Goal: Information Seeking & Learning: Learn about a topic

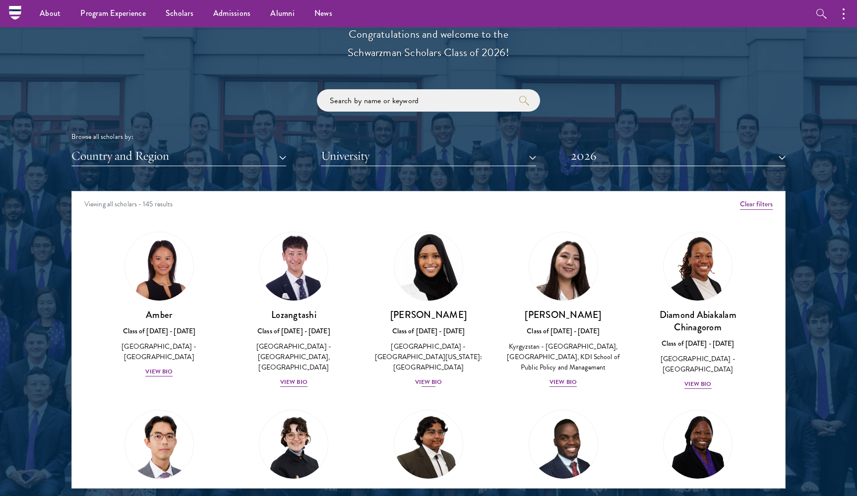
scroll to position [217, 0]
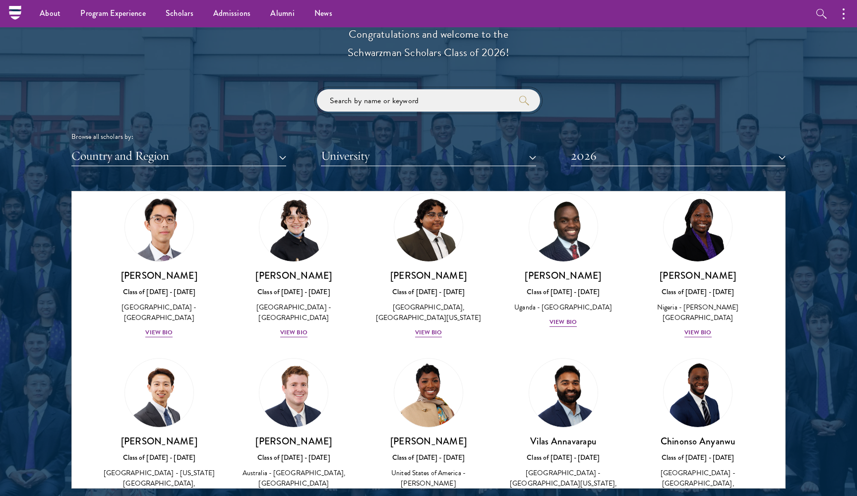
click at [411, 98] on input "search" at bounding box center [428, 100] width 223 height 22
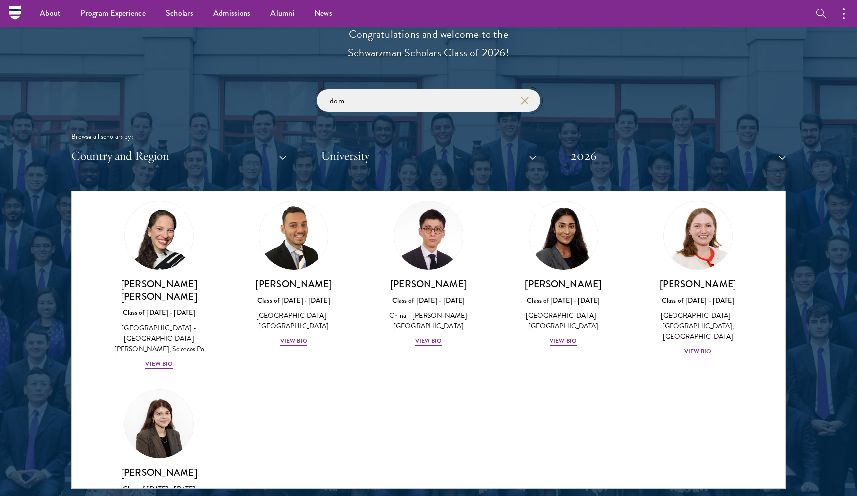
scroll to position [25, 0]
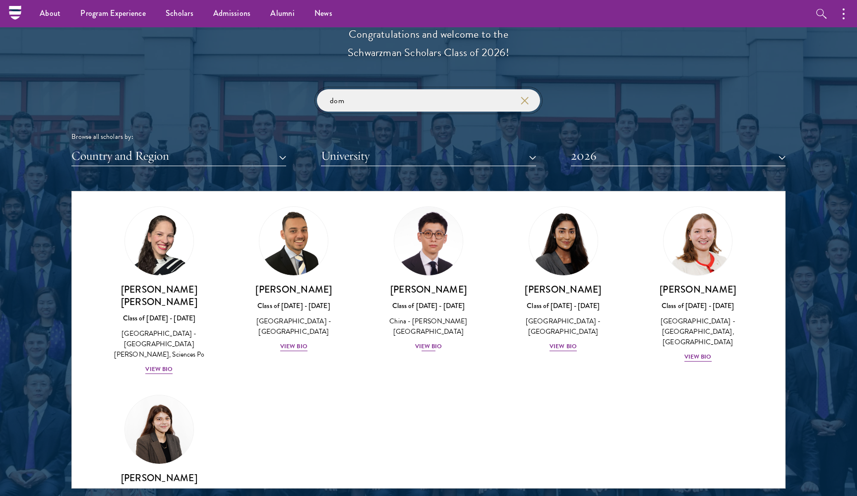
type input "dom"
click at [421, 342] on div "View Bio" at bounding box center [428, 346] width 27 height 9
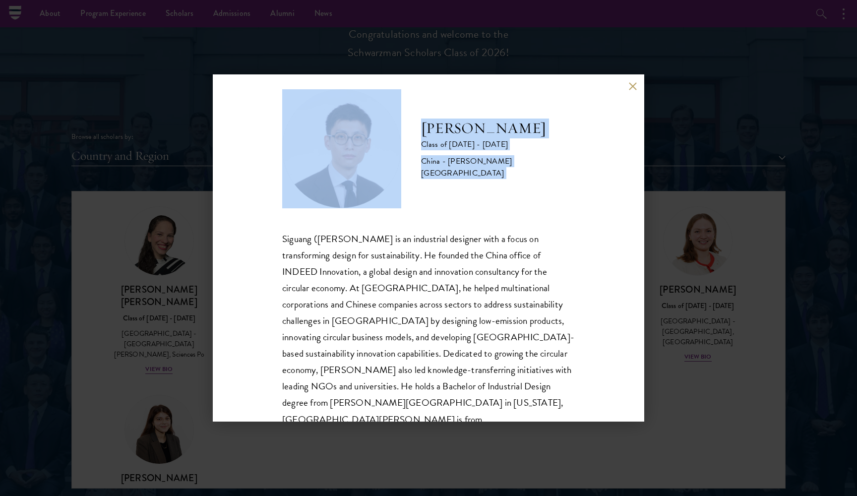
scroll to position [17, 0]
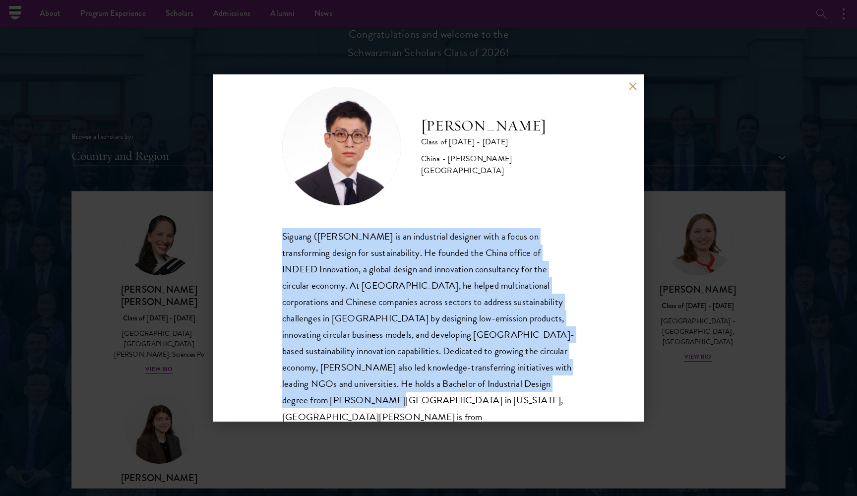
drag, startPoint x: 281, startPoint y: 249, endPoint x: 521, endPoint y: 384, distance: 275.1
click at [521, 384] on div "[PERSON_NAME] Class of [DATE] - [DATE] [GEOGRAPHIC_DATA] - [PERSON_NAME][GEOGRA…" at bounding box center [429, 247] width 432 height 347
copy div "Siguang ([PERSON_NAME] is an industrial designer with a focus on transforming d…"
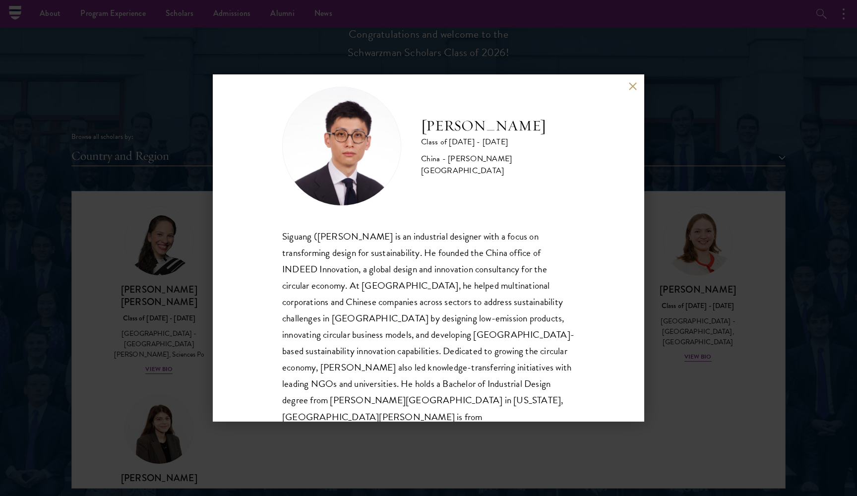
click at [631, 79] on div "[PERSON_NAME] Class of [DATE] - [DATE] [GEOGRAPHIC_DATA] - [PERSON_NAME][GEOGRA…" at bounding box center [429, 247] width 432 height 347
click at [631, 86] on button at bounding box center [632, 86] width 8 height 8
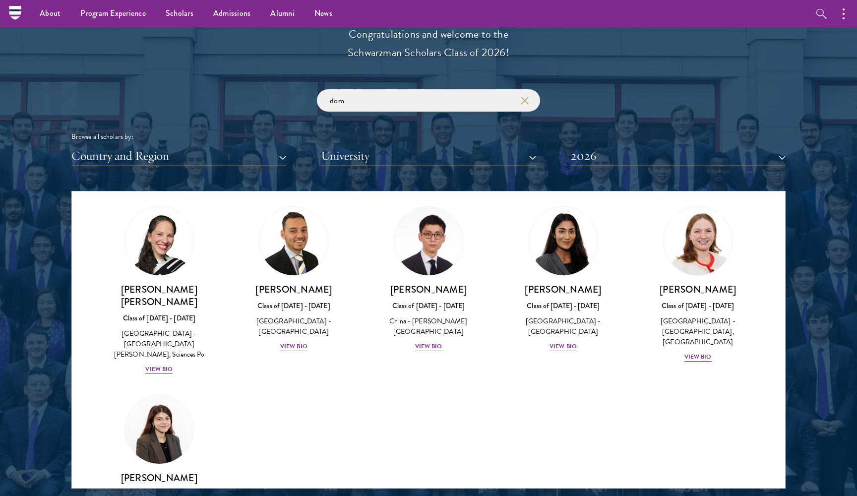
click at [528, 98] on icon "button" at bounding box center [525, 101] width 8 height 8
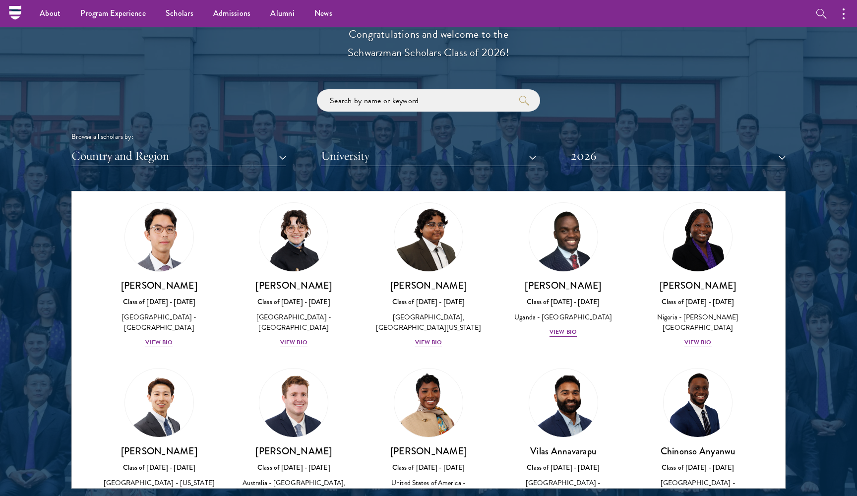
scroll to position [185, 0]
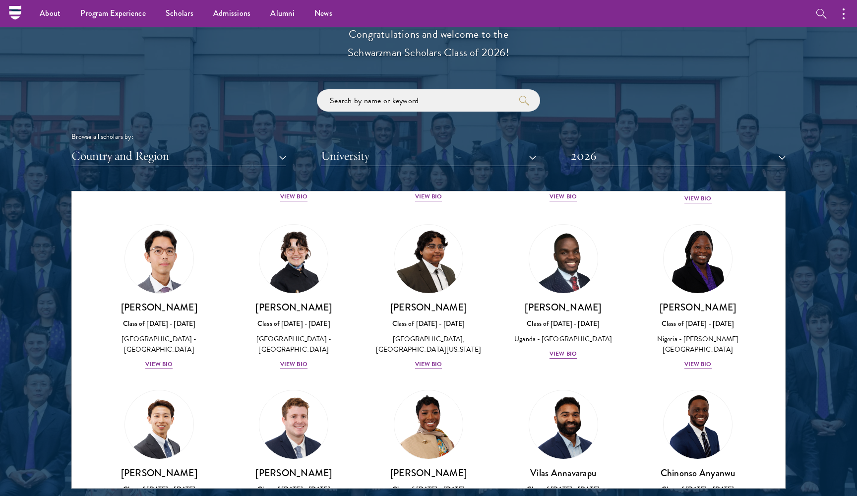
click at [220, 140] on div "Browse all scholars by: Country and Region All Countries and Regions [GEOGRAPHI…" at bounding box center [428, 127] width 714 height 77
click at [215, 156] on button "Country and Region" at bounding box center [178, 156] width 215 height 20
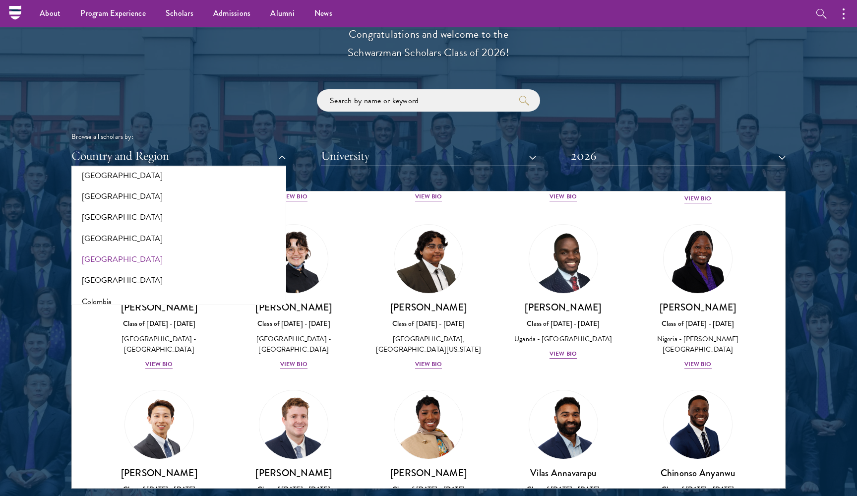
scroll to position [314, 0]
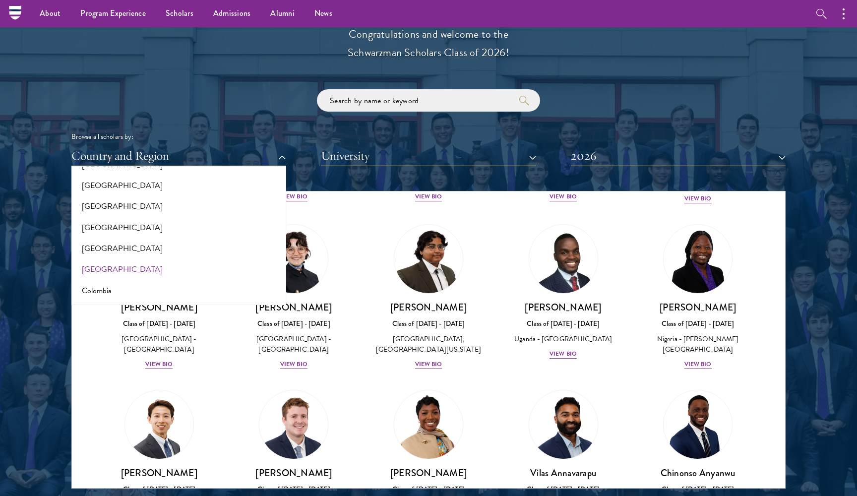
click at [138, 259] on button "[GEOGRAPHIC_DATA]" at bounding box center [178, 269] width 209 height 21
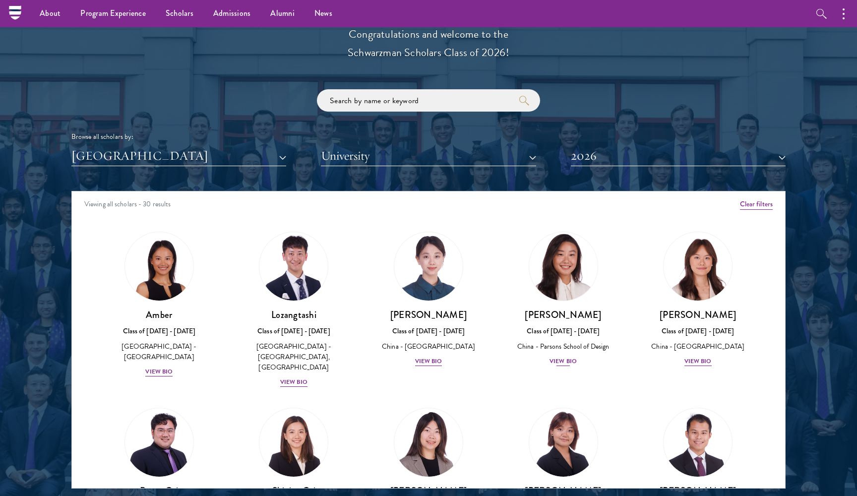
click at [562, 357] on div "View Bio" at bounding box center [563, 361] width 27 height 9
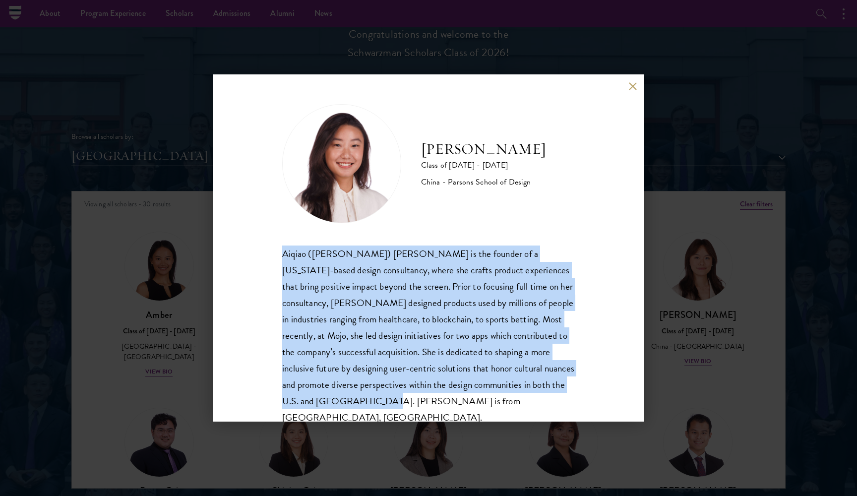
drag, startPoint x: 280, startPoint y: 256, endPoint x: 428, endPoint y: 418, distance: 219.1
click at [428, 418] on div "[PERSON_NAME] Class of [DATE] - [DATE] China - [PERSON_NAME] School of Design […" at bounding box center [429, 247] width 432 height 347
copy div "Aiqiao ([PERSON_NAME]) [PERSON_NAME] is the founder of a [US_STATE]-based desig…"
click at [633, 84] on button at bounding box center [632, 86] width 8 height 8
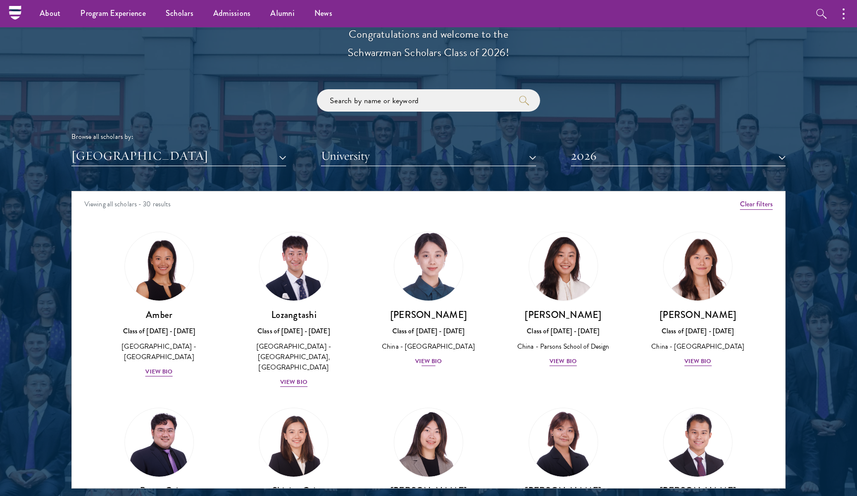
scroll to position [131, 0]
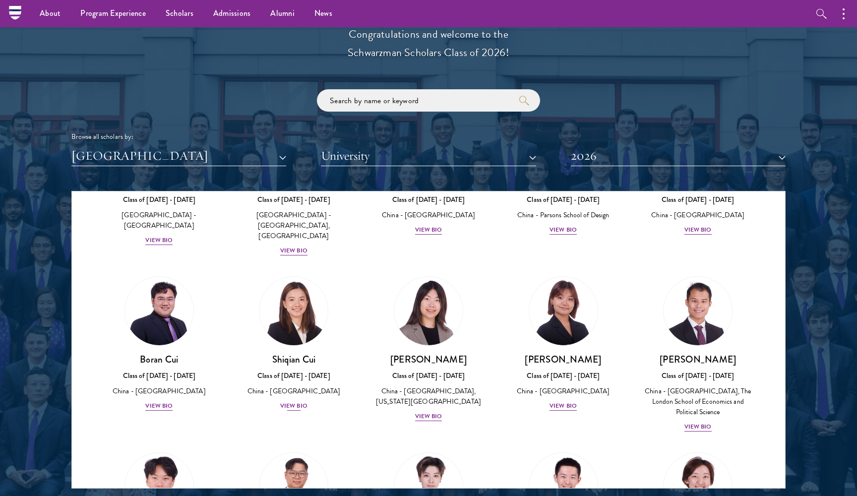
click at [299, 401] on div "View Bio" at bounding box center [293, 405] width 27 height 9
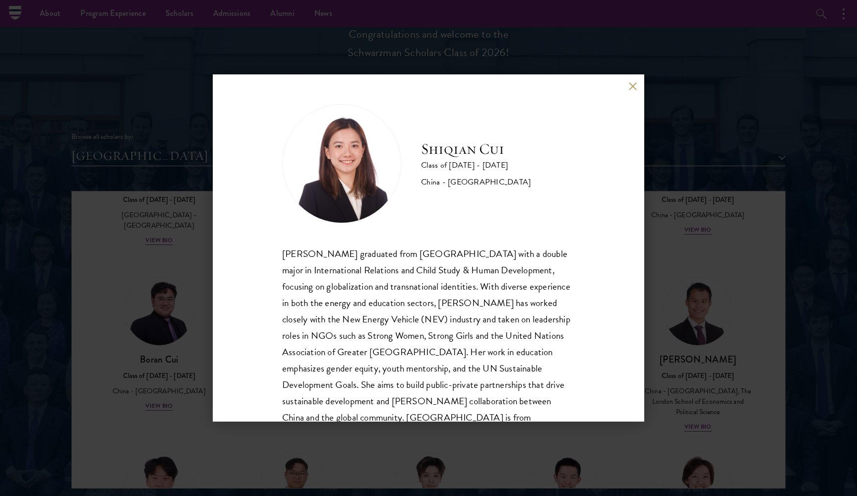
scroll to position [20, 0]
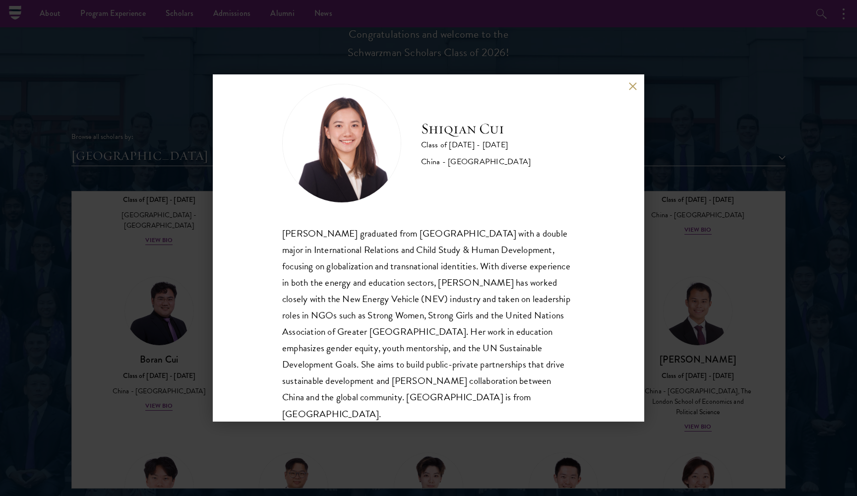
click at [630, 82] on button at bounding box center [632, 86] width 8 height 8
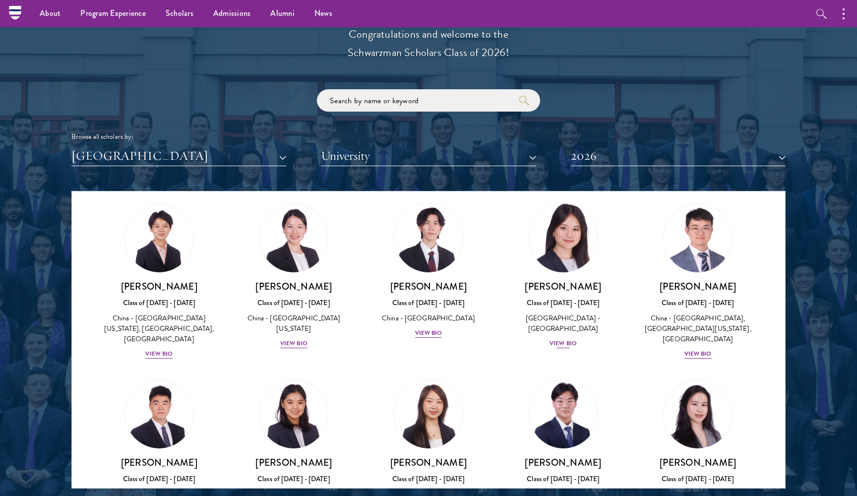
scroll to position [768, 0]
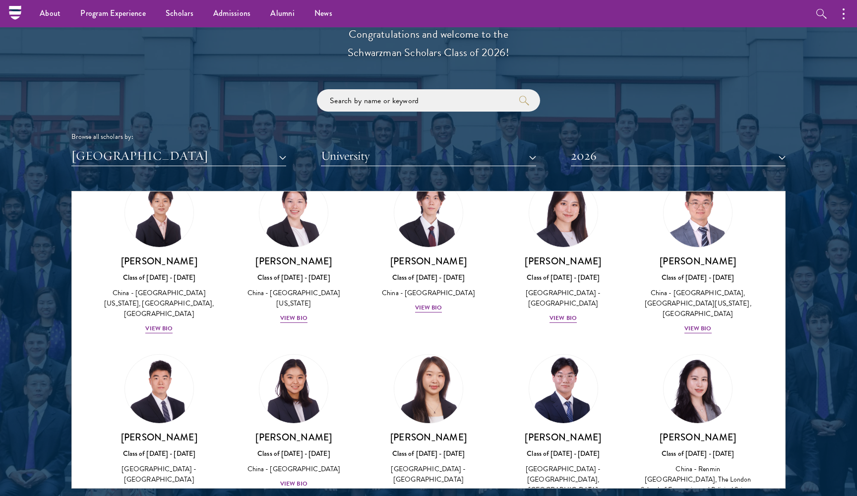
click at [425, 490] on div "View Bio" at bounding box center [428, 494] width 27 height 9
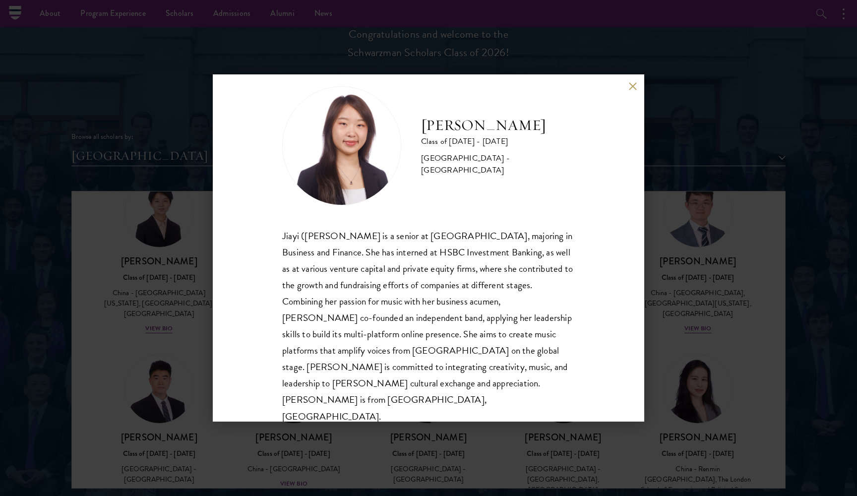
scroll to position [17, 0]
click at [632, 85] on button at bounding box center [632, 86] width 8 height 8
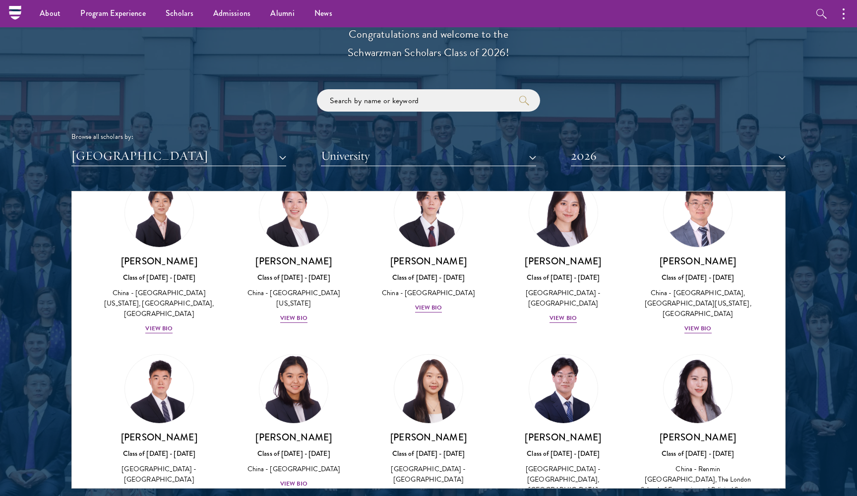
click at [291, 479] on div "View Bio" at bounding box center [293, 483] width 27 height 9
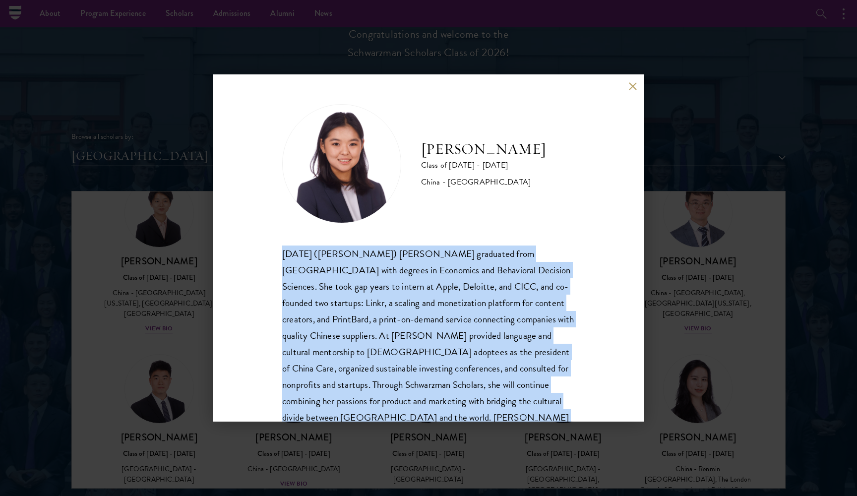
drag, startPoint x: 282, startPoint y: 252, endPoint x: 514, endPoint y: 421, distance: 286.9
click at [514, 421] on div "[DATE] ([PERSON_NAME]) [PERSON_NAME] graduated from [GEOGRAPHIC_DATA] with degr…" at bounding box center [428, 344] width 293 height 197
copy div "[DATE] ([PERSON_NAME]) [PERSON_NAME] graduated from [GEOGRAPHIC_DATA] with degr…"
